Goal: Task Accomplishment & Management: Manage account settings

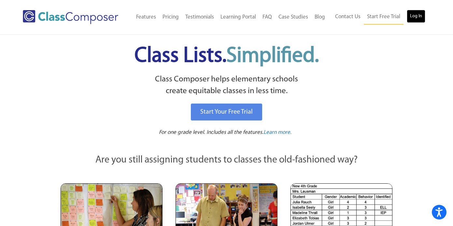
click at [415, 18] on link "Log In" at bounding box center [416, 16] width 19 height 13
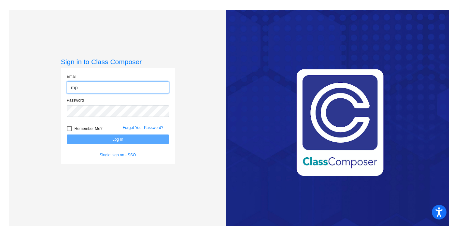
type input "[EMAIL_ADDRESS][DOMAIN_NAME]"
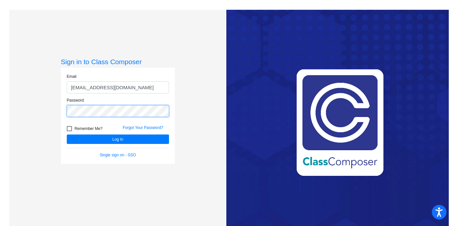
click at [67, 135] on button "Log In" at bounding box center [118, 139] width 102 height 9
click at [41, 116] on div "Sign in to Class Composer Email [EMAIL_ADDRESS][DOMAIN_NAME] Password Remember …" at bounding box center [118, 123] width 218 height 226
click at [65, 110] on div "Password" at bounding box center [118, 109] width 112 height 24
click at [67, 135] on button "Log In" at bounding box center [118, 139] width 102 height 9
click at [62, 111] on div "Password" at bounding box center [118, 109] width 112 height 24
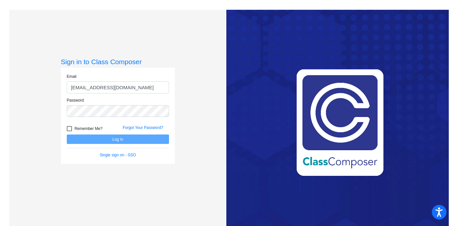
click at [33, 83] on div "Sign in to Class Composer Email [EMAIL_ADDRESS][DOMAIN_NAME] Password Remember …" at bounding box center [118, 123] width 218 height 226
